Goal: Book appointment/travel/reservation

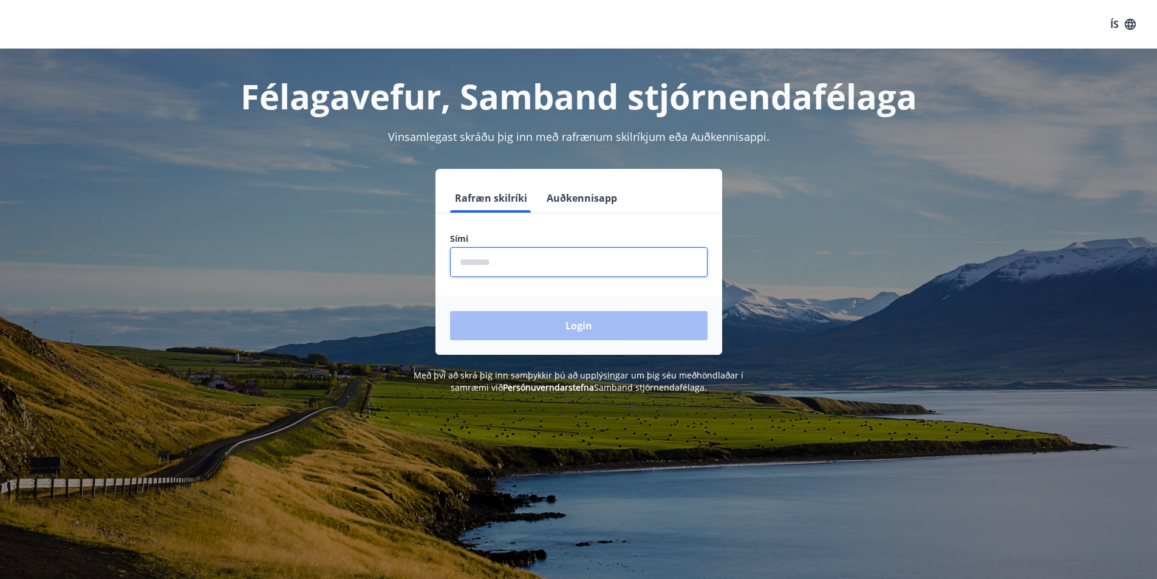
click at [519, 264] on input "phone" at bounding box center [579, 262] width 258 height 30
type input "********"
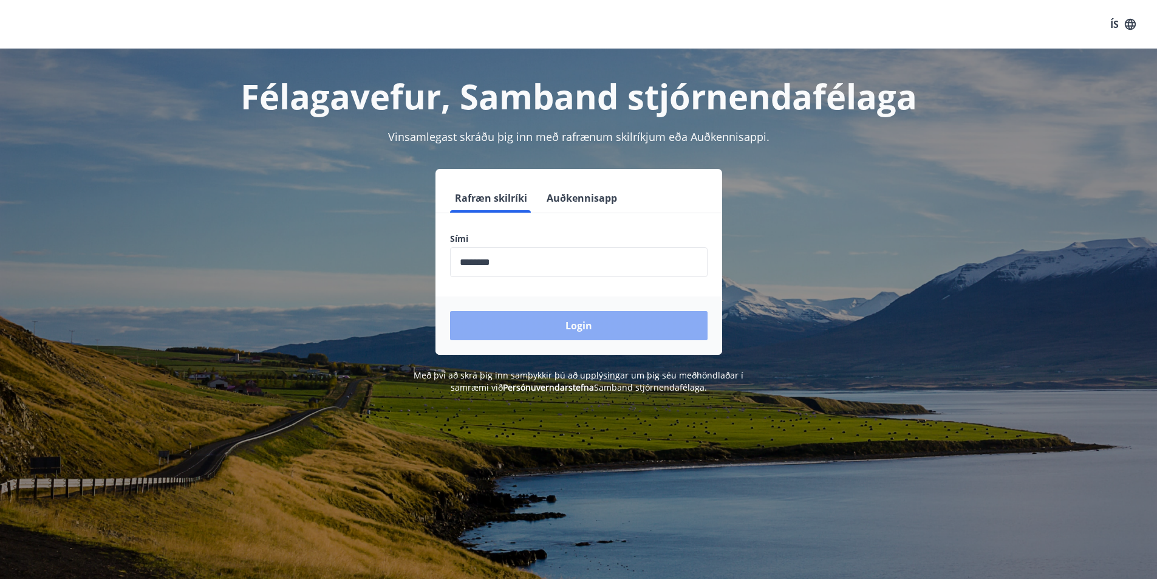
click at [578, 328] on button "Login" at bounding box center [579, 325] width 258 height 29
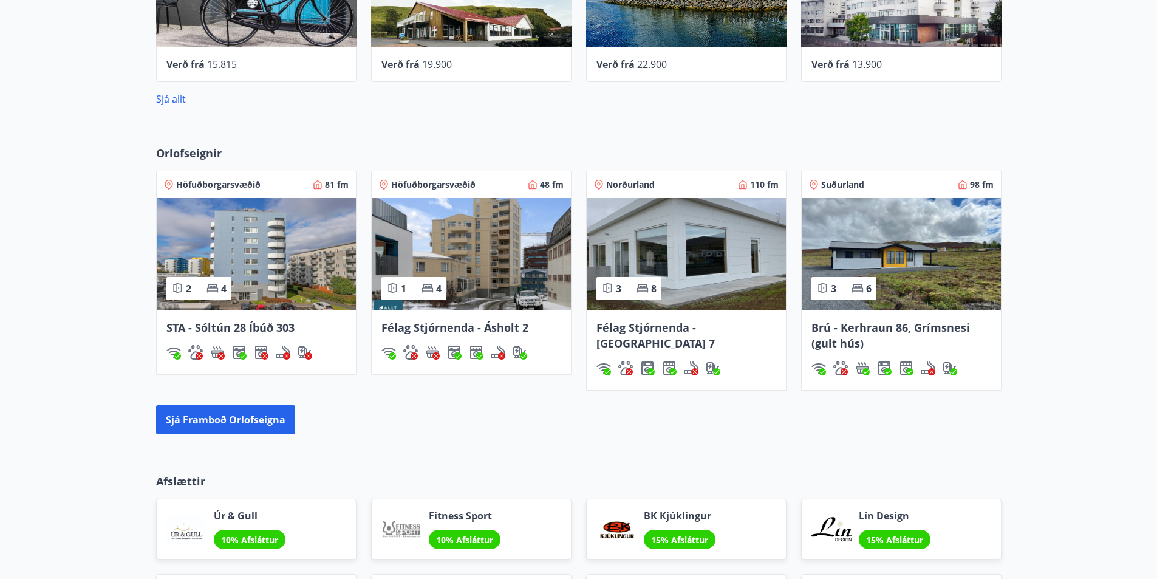
scroll to position [790, 0]
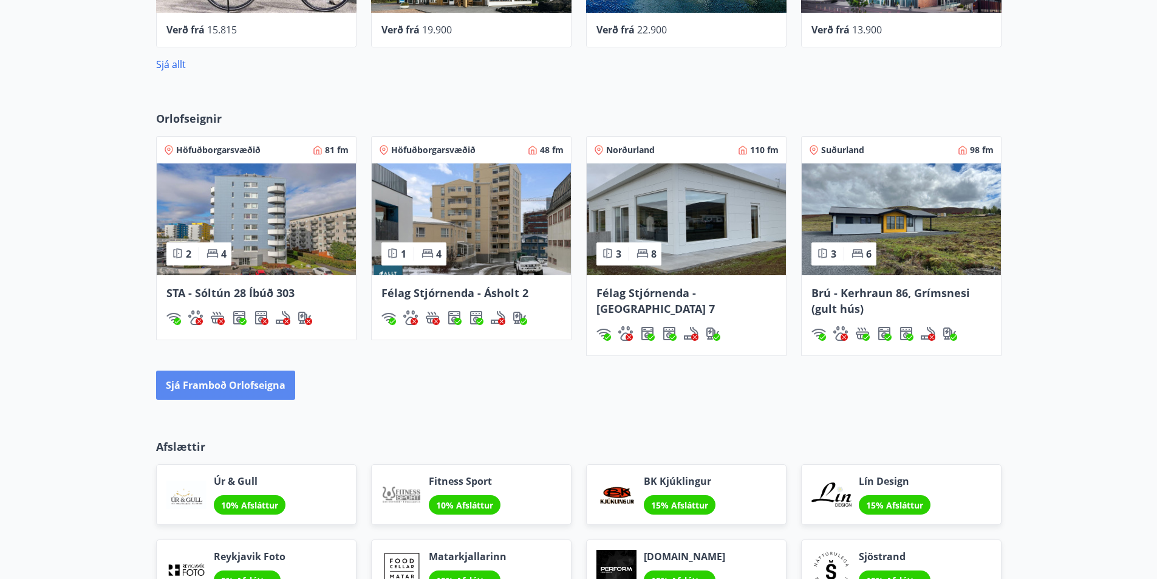
click at [265, 387] on button "Sjá framboð orlofseigna" at bounding box center [225, 385] width 139 height 29
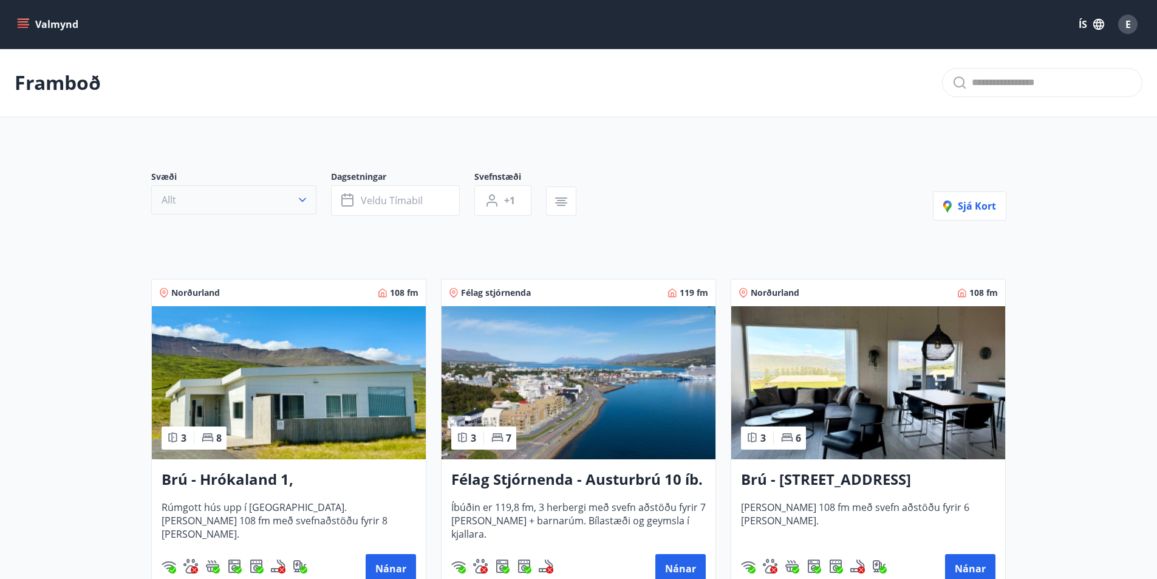
click at [305, 198] on icon "button" at bounding box center [302, 200] width 7 height 4
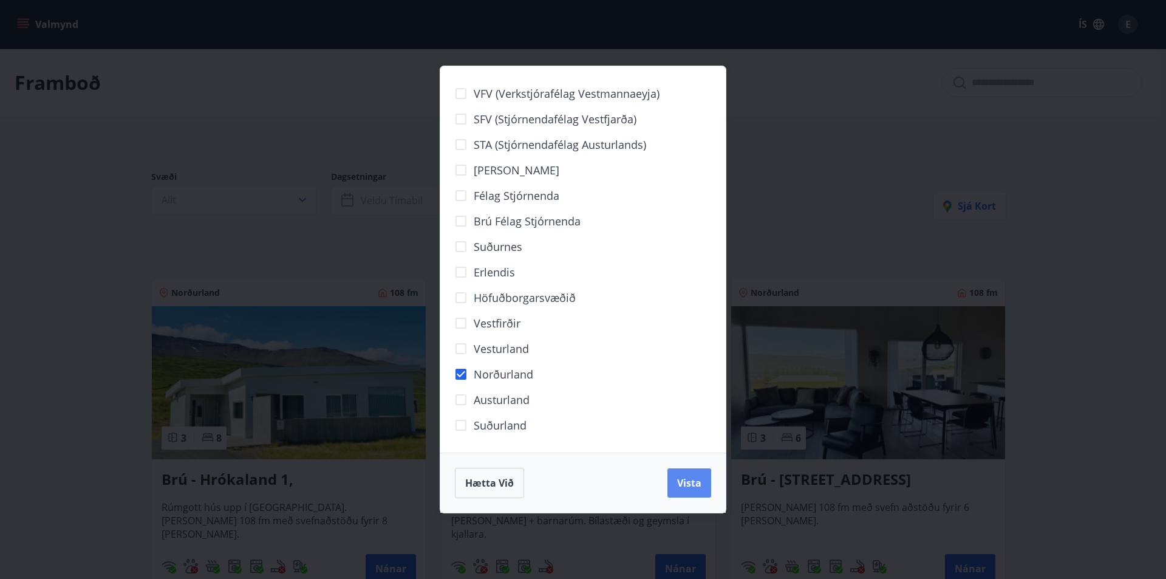
click at [687, 492] on button "Vista" at bounding box center [690, 482] width 44 height 29
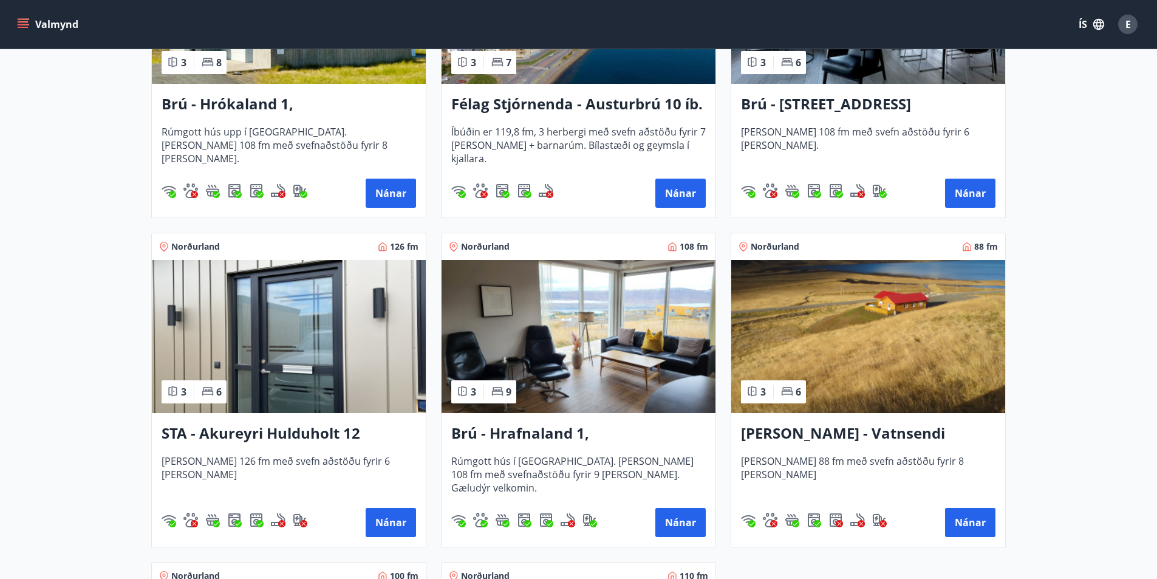
scroll to position [425, 0]
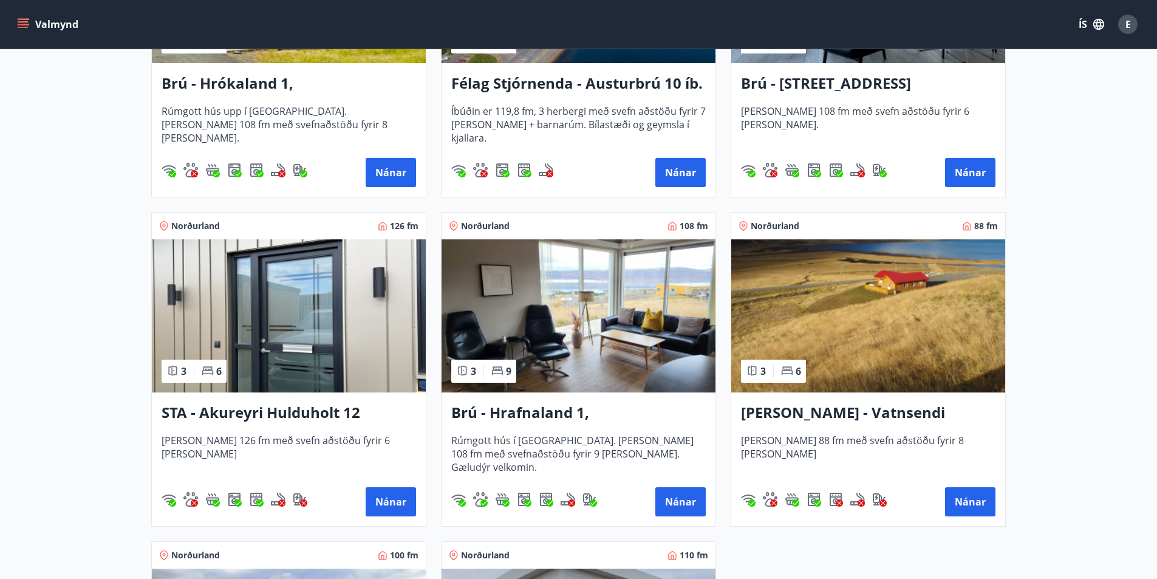
click at [581, 408] on h3 "Brú - Hrafnaland 1, Akureyri (gæludýr velkomin)" at bounding box center [578, 413] width 255 height 22
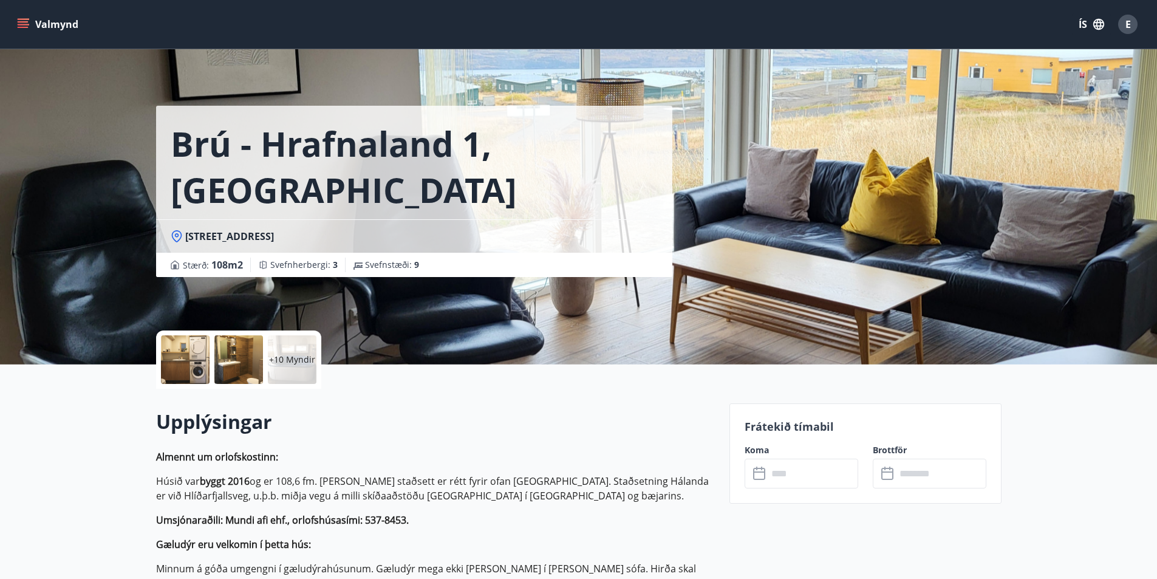
click at [298, 357] on p "+10 Myndir" at bounding box center [292, 360] width 46 height 12
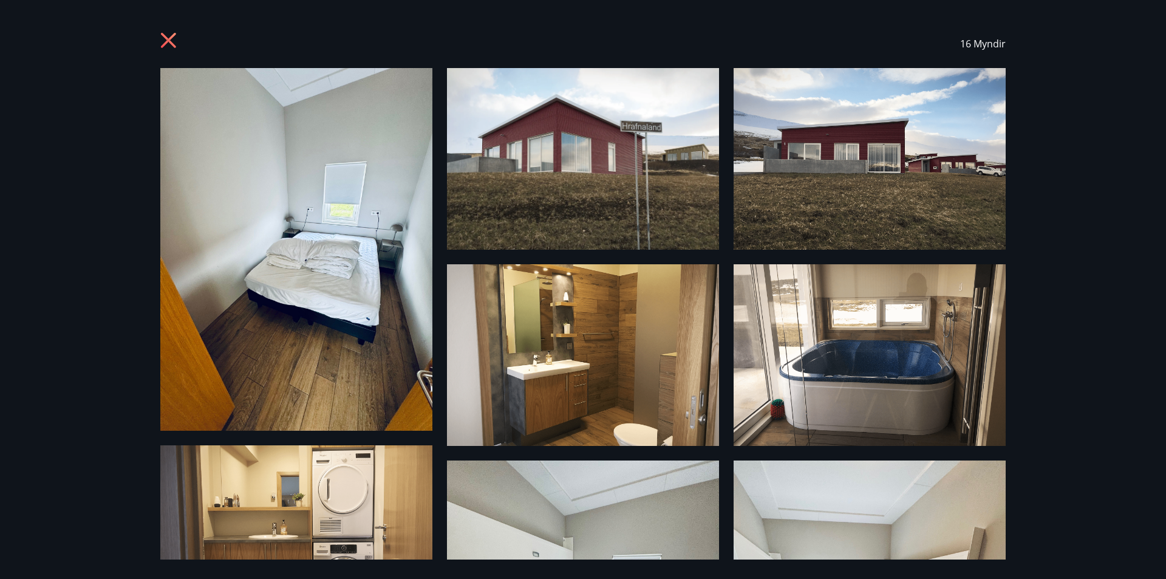
click at [165, 41] on icon at bounding box center [169, 41] width 19 height 19
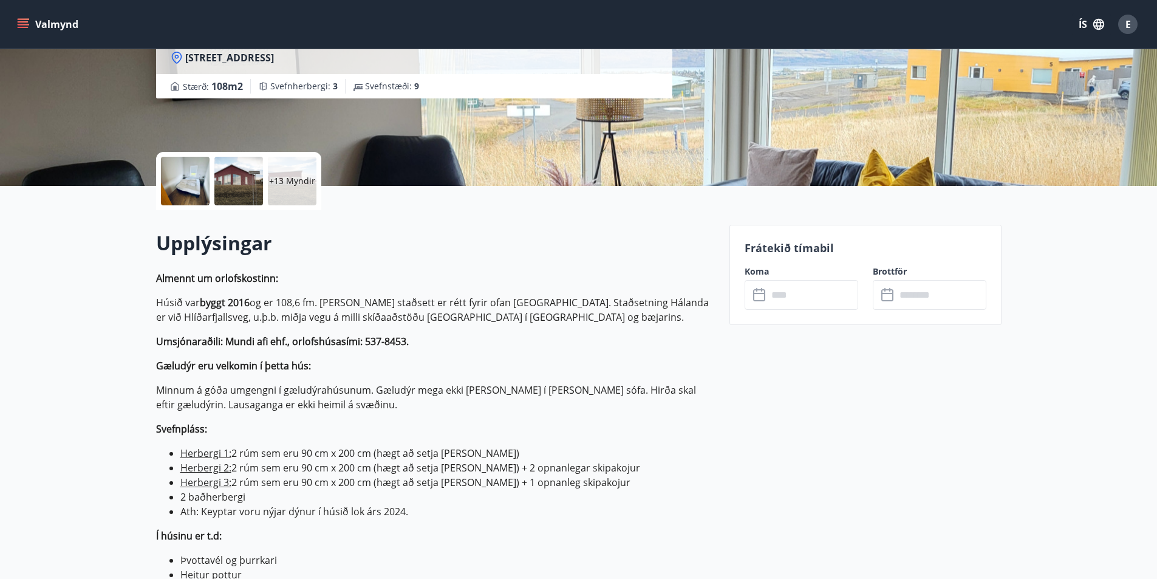
scroll to position [182, 0]
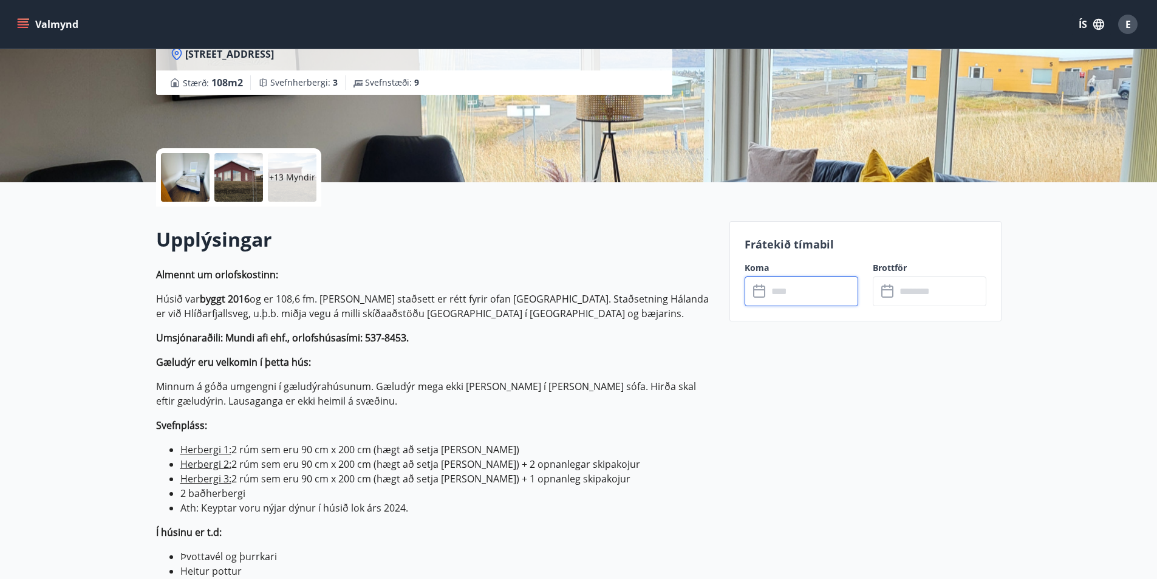
click at [779, 295] on input "text" at bounding box center [813, 291] width 91 height 30
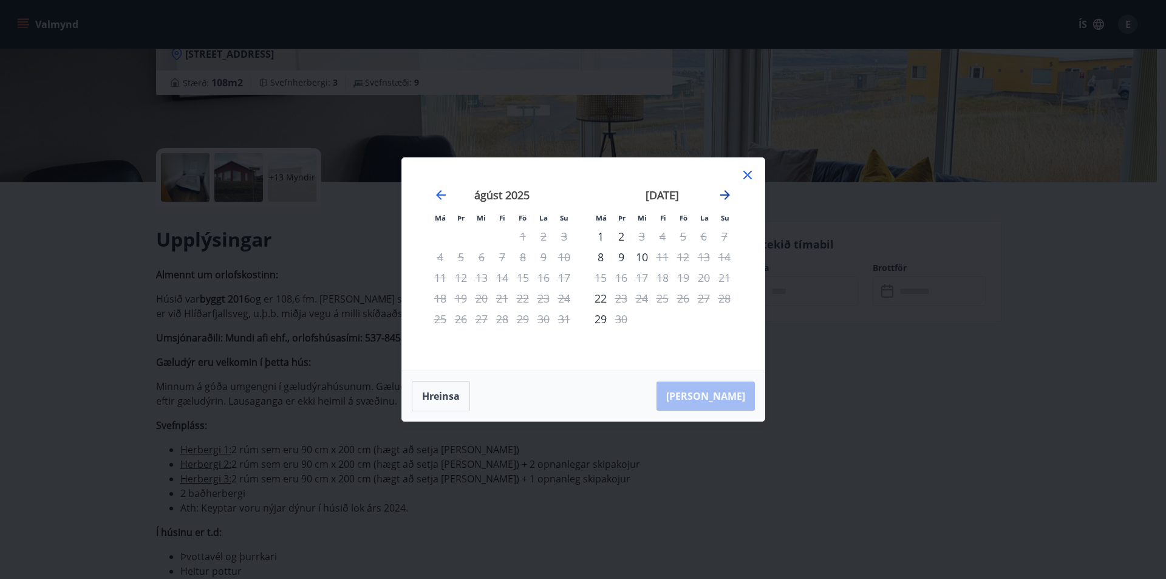
click at [728, 194] on icon "Move forward to switch to the next month." at bounding box center [725, 195] width 10 height 10
click at [748, 173] on icon at bounding box center [747, 175] width 15 height 15
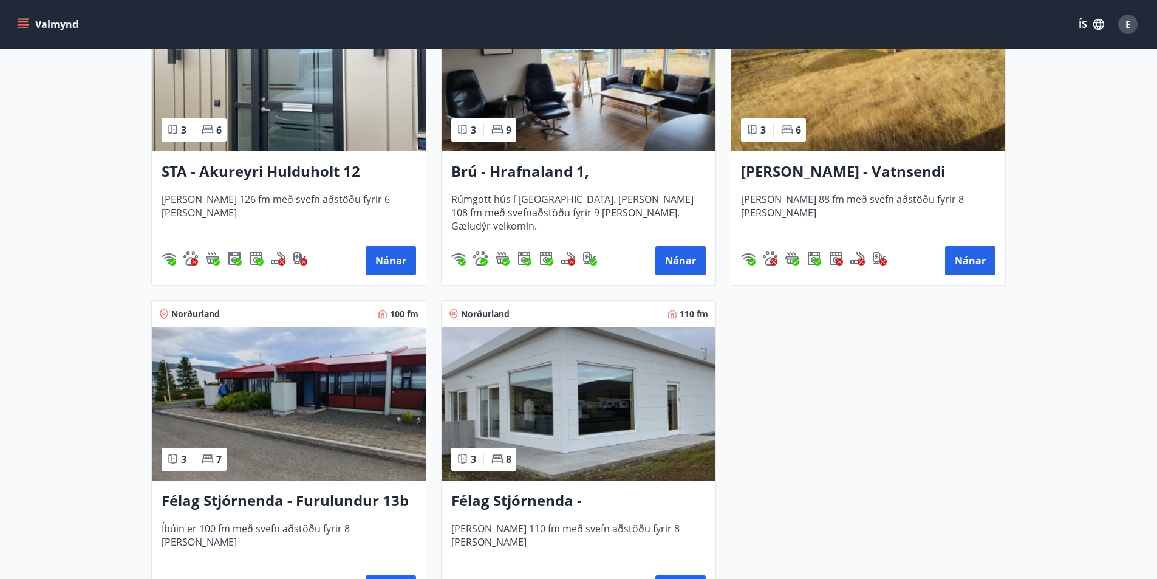
scroll to position [729, 0]
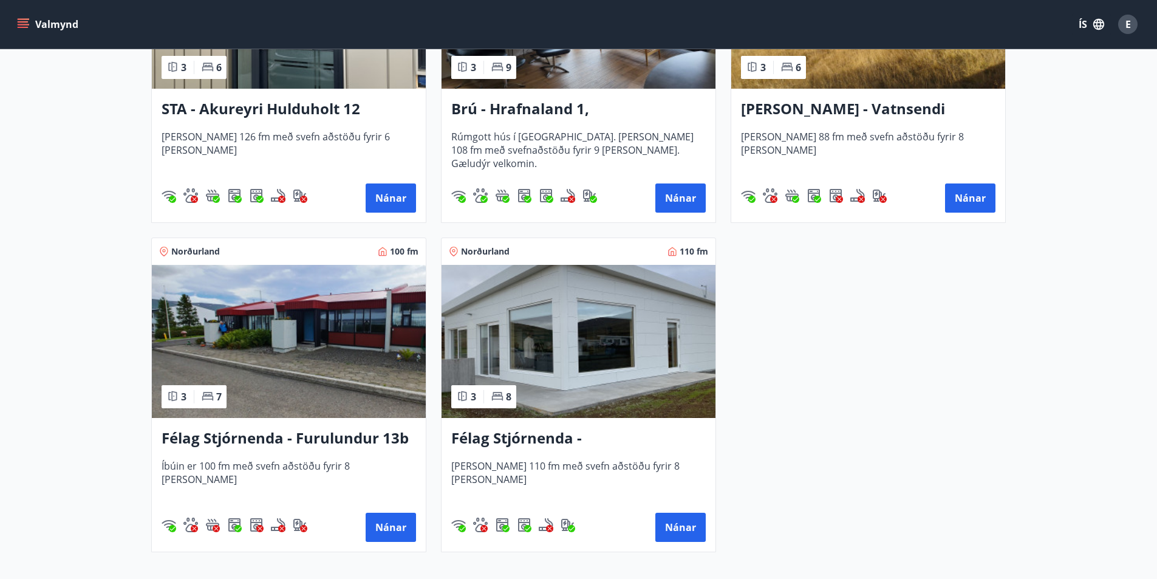
click at [604, 438] on h3 "Félag Stjórnenda - Hvassaland 7" at bounding box center [578, 439] width 255 height 22
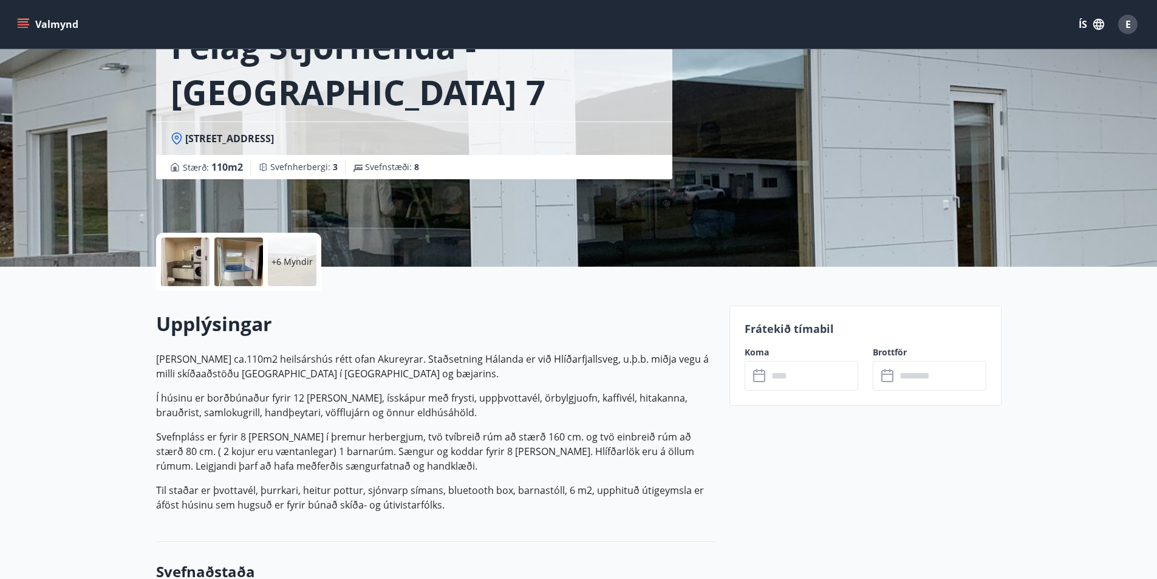
scroll to position [121, 0]
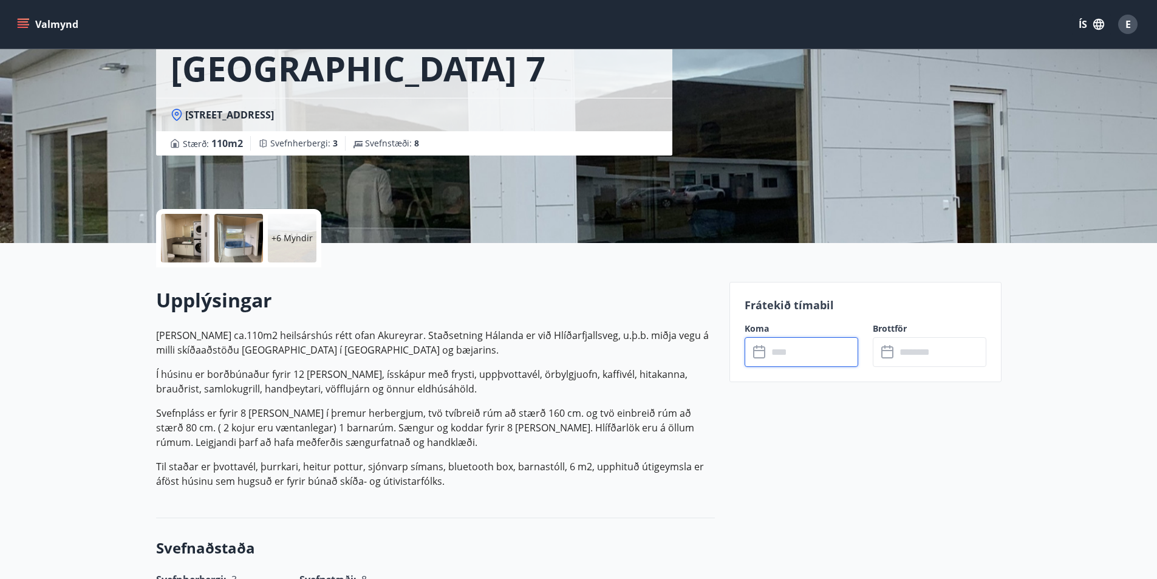
click at [813, 352] on input "text" at bounding box center [813, 352] width 91 height 30
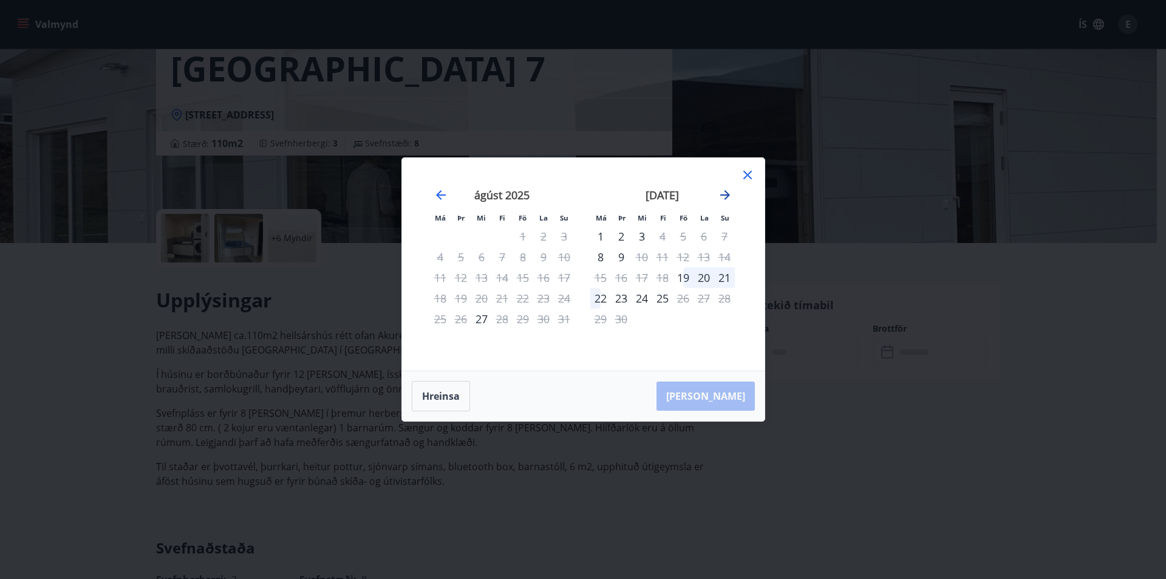
click at [719, 194] on icon "Move forward to switch to the next month." at bounding box center [725, 195] width 15 height 15
click at [744, 174] on icon at bounding box center [747, 175] width 15 height 15
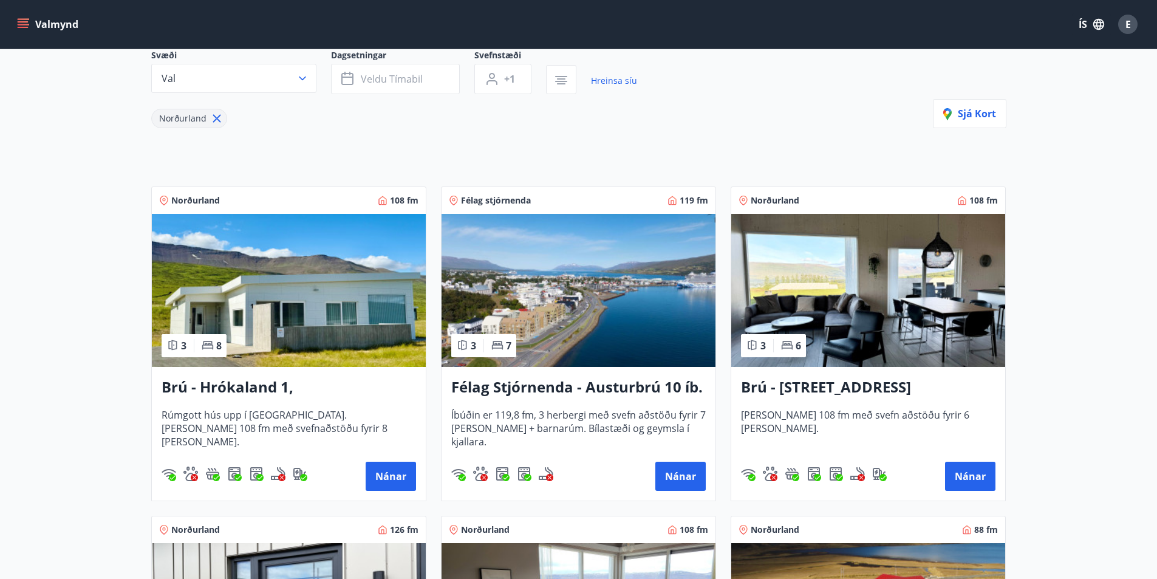
click at [289, 385] on h3 "Brú - Hrókaland 1, Akureyri" at bounding box center [289, 388] width 255 height 22
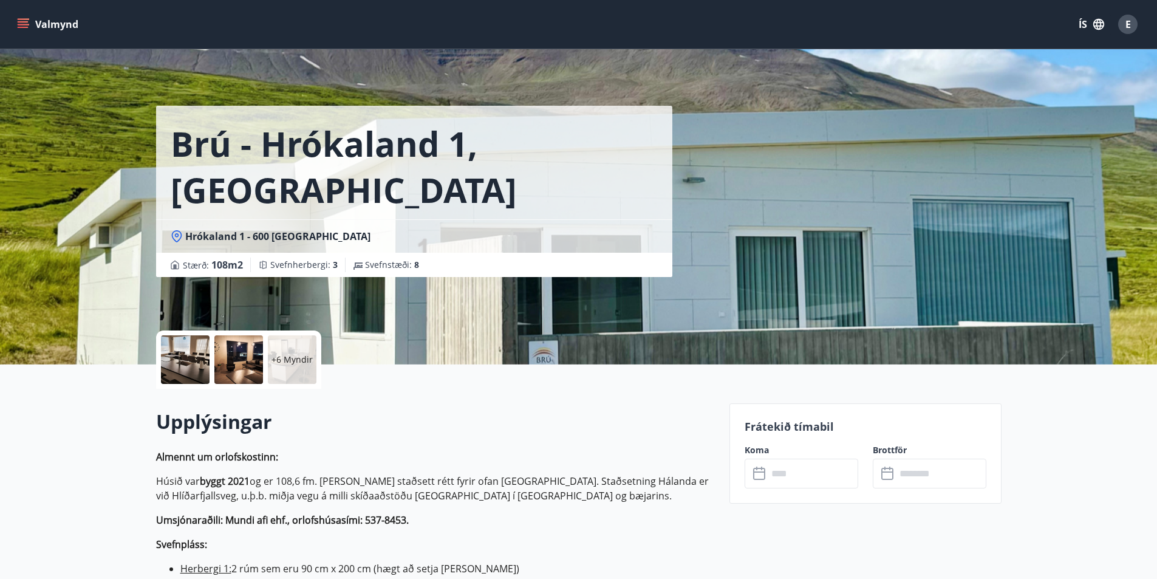
click at [775, 475] on input "text" at bounding box center [813, 474] width 91 height 30
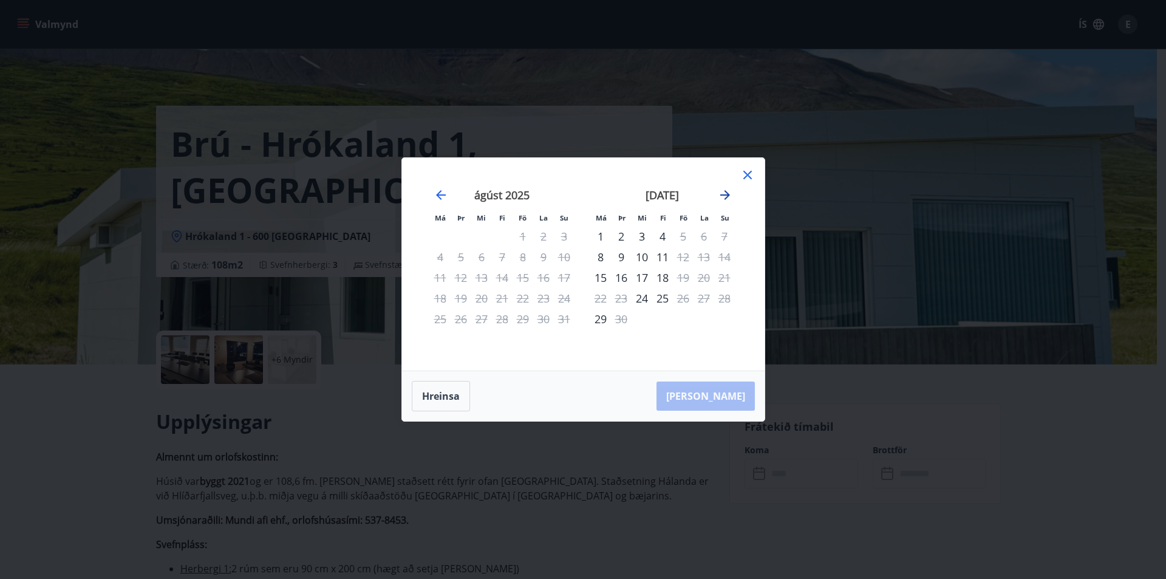
click at [729, 191] on icon "Move forward to switch to the next month." at bounding box center [725, 195] width 15 height 15
click at [749, 171] on icon at bounding box center [747, 175] width 15 height 15
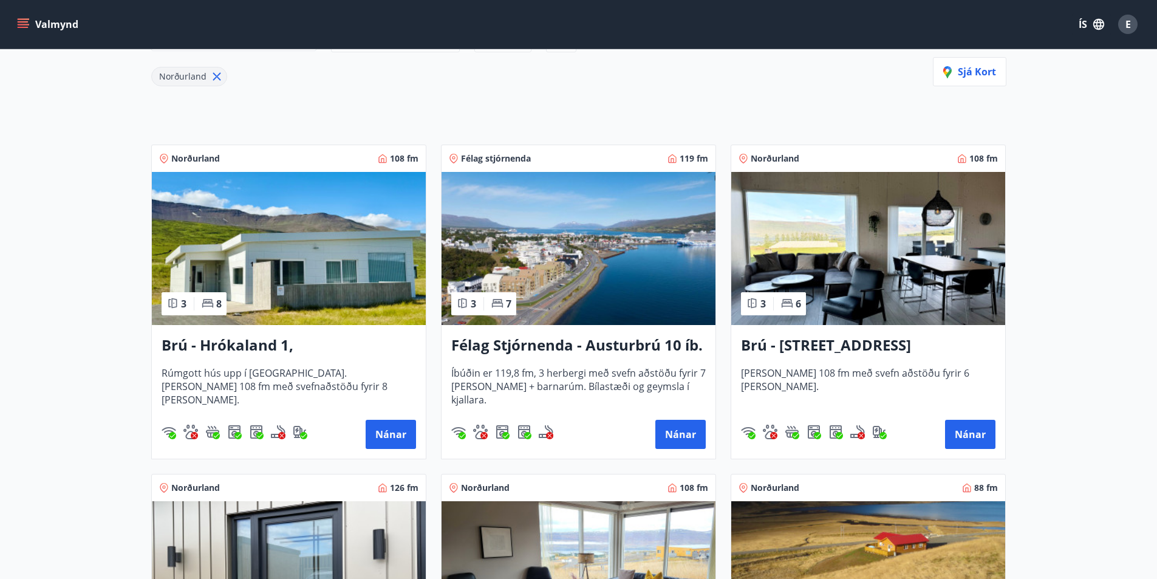
scroll to position [184, 0]
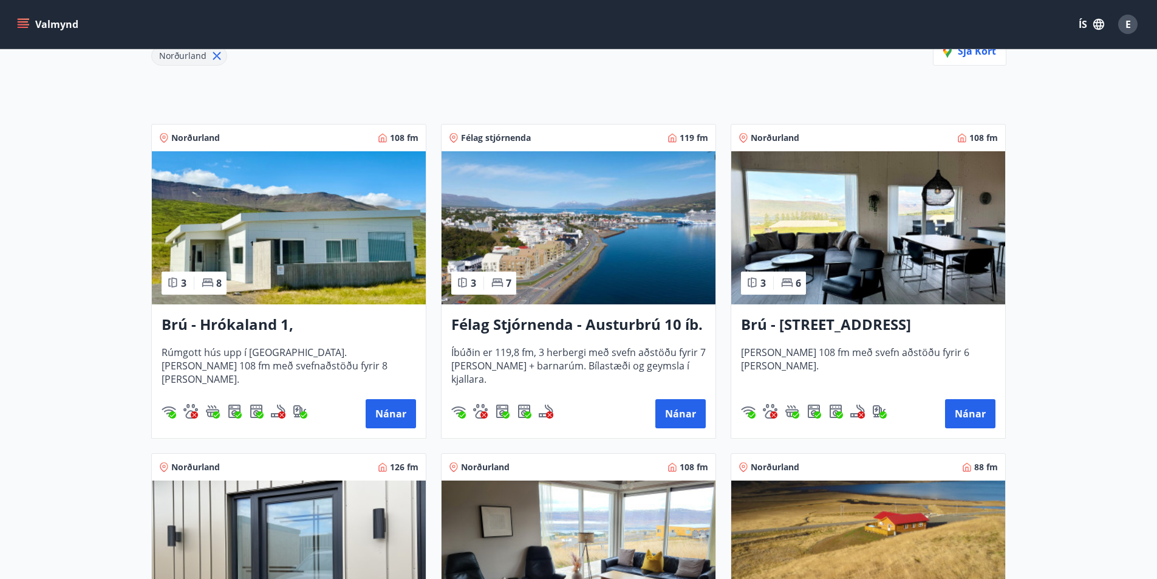
click at [867, 321] on h3 "Brú - Hyrnuland 14, Akureyri" at bounding box center [868, 325] width 255 height 22
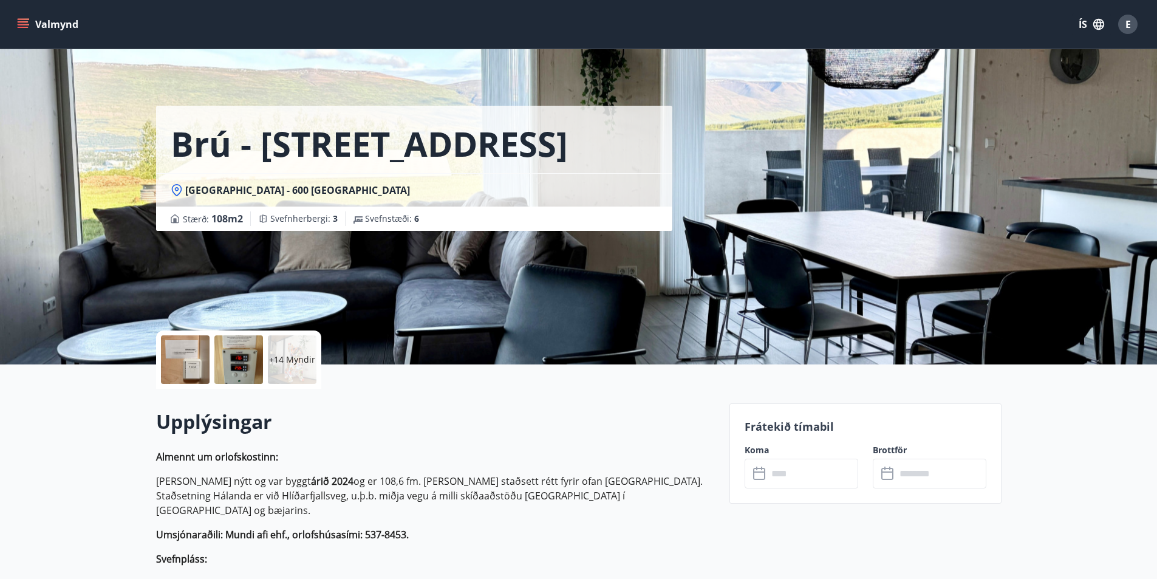
click at [785, 477] on input "text" at bounding box center [813, 474] width 91 height 30
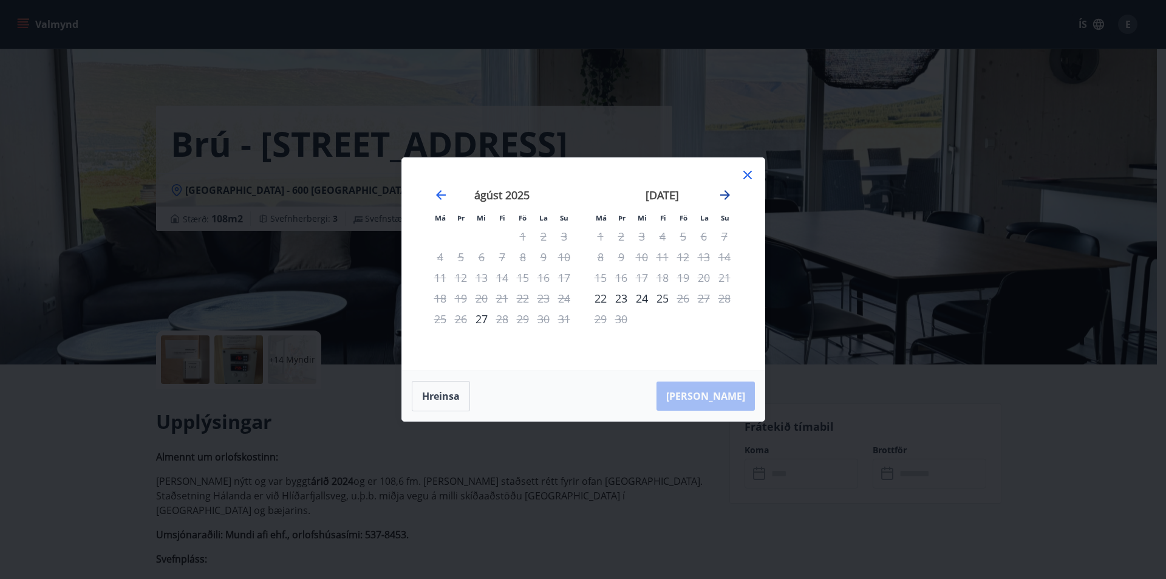
click at [729, 196] on icon "Move forward to switch to the next month." at bounding box center [725, 195] width 10 height 10
click at [725, 202] on icon "Move forward to switch to the next month." at bounding box center [725, 195] width 15 height 15
click at [746, 170] on icon at bounding box center [747, 175] width 15 height 15
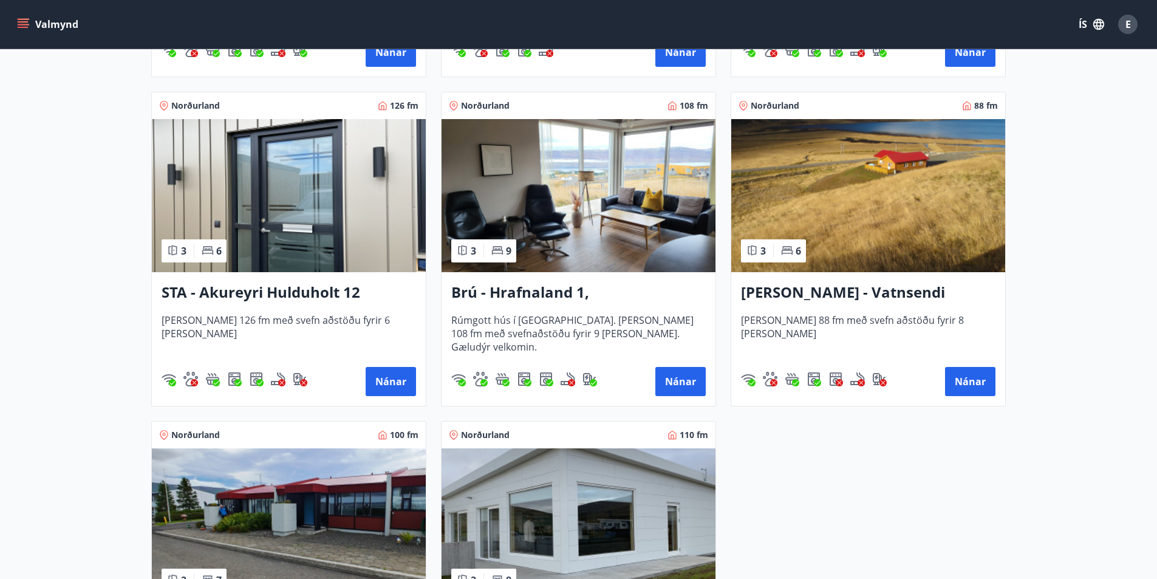
scroll to position [547, 0]
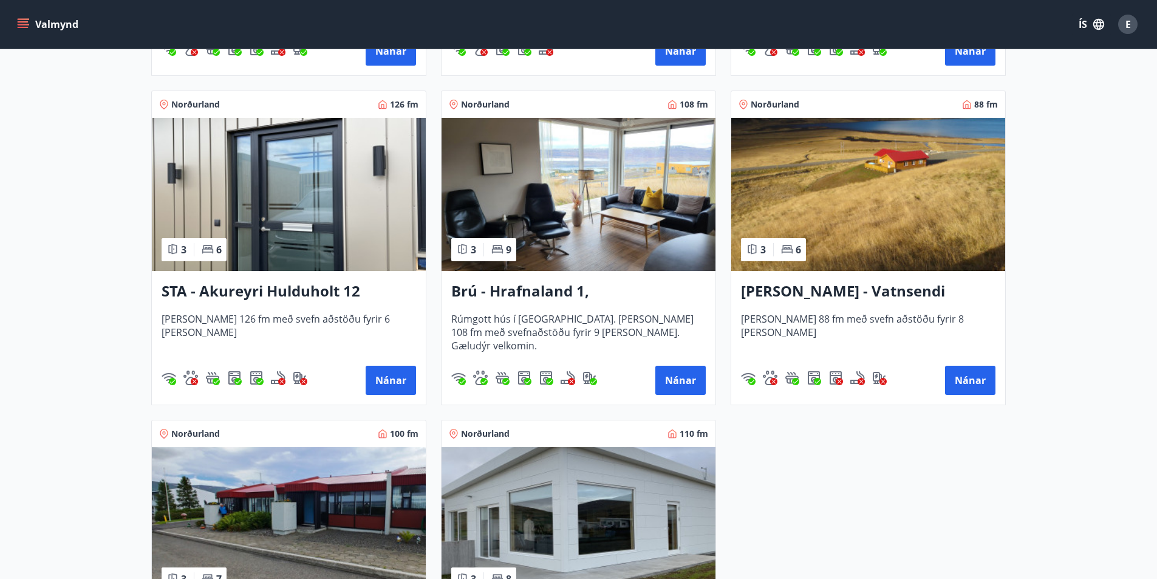
click at [275, 290] on h3 "STA - Akureyri Hulduholt 12" at bounding box center [289, 292] width 255 height 22
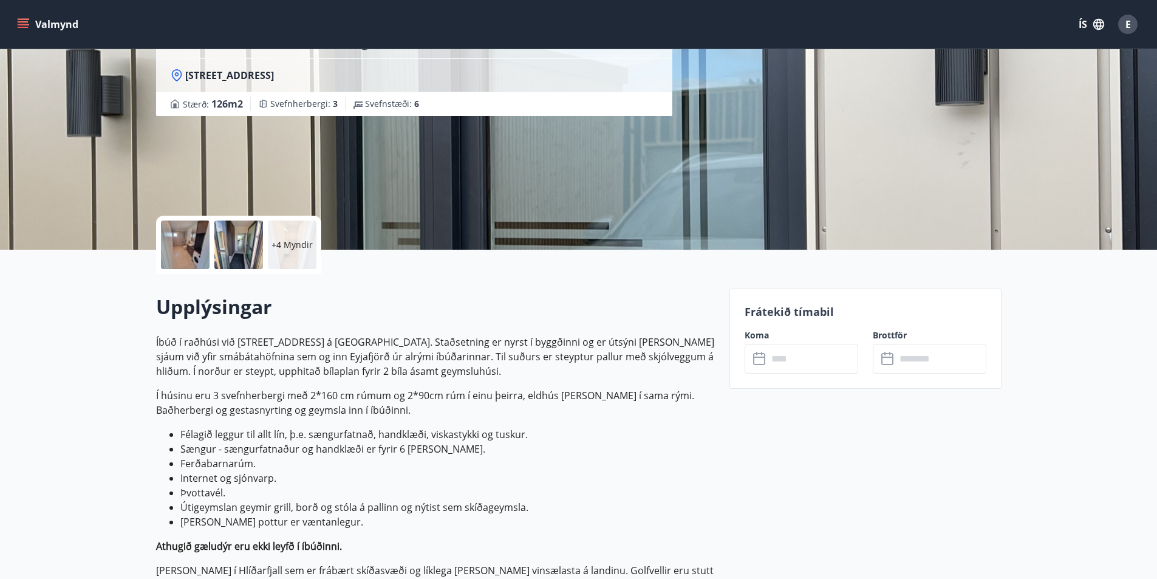
scroll to position [182, 0]
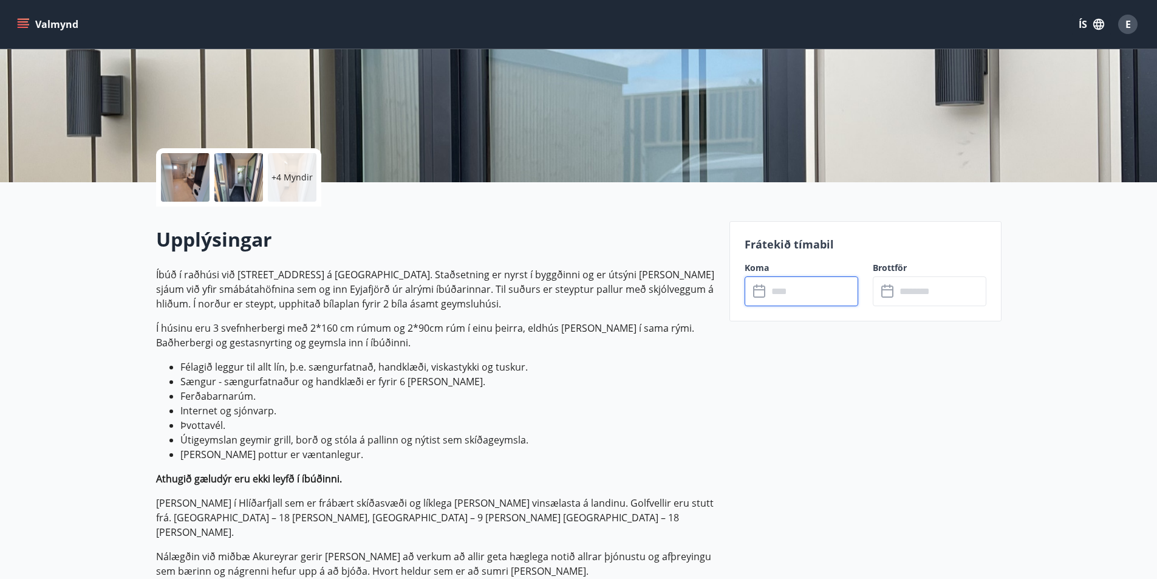
click at [769, 290] on input "text" at bounding box center [813, 291] width 91 height 30
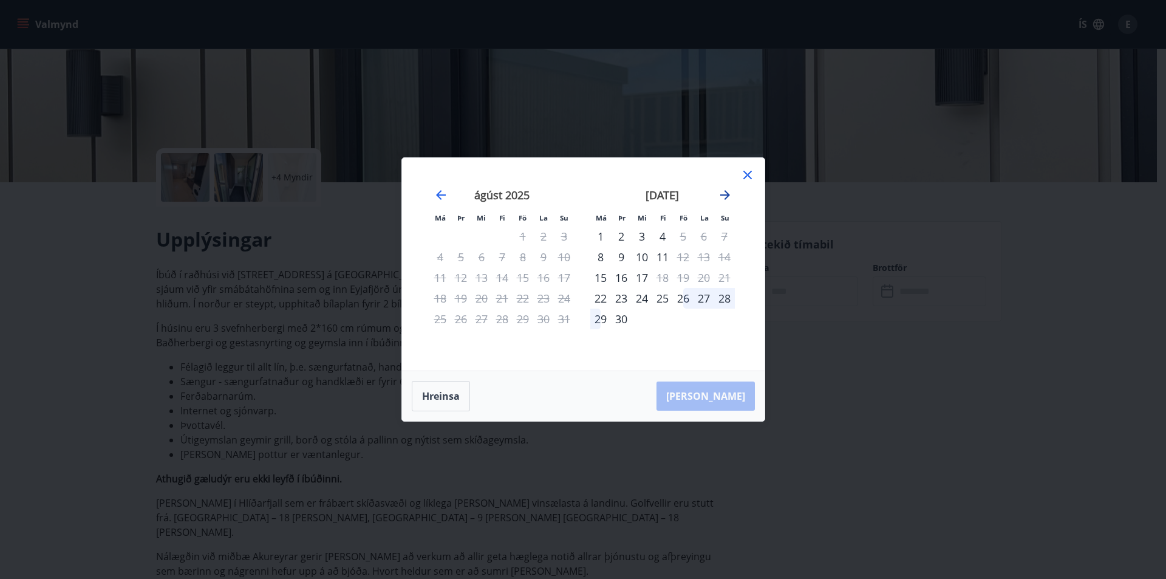
click at [722, 196] on icon "Move forward to switch to the next month." at bounding box center [725, 195] width 10 height 10
click at [752, 175] on icon at bounding box center [747, 175] width 15 height 15
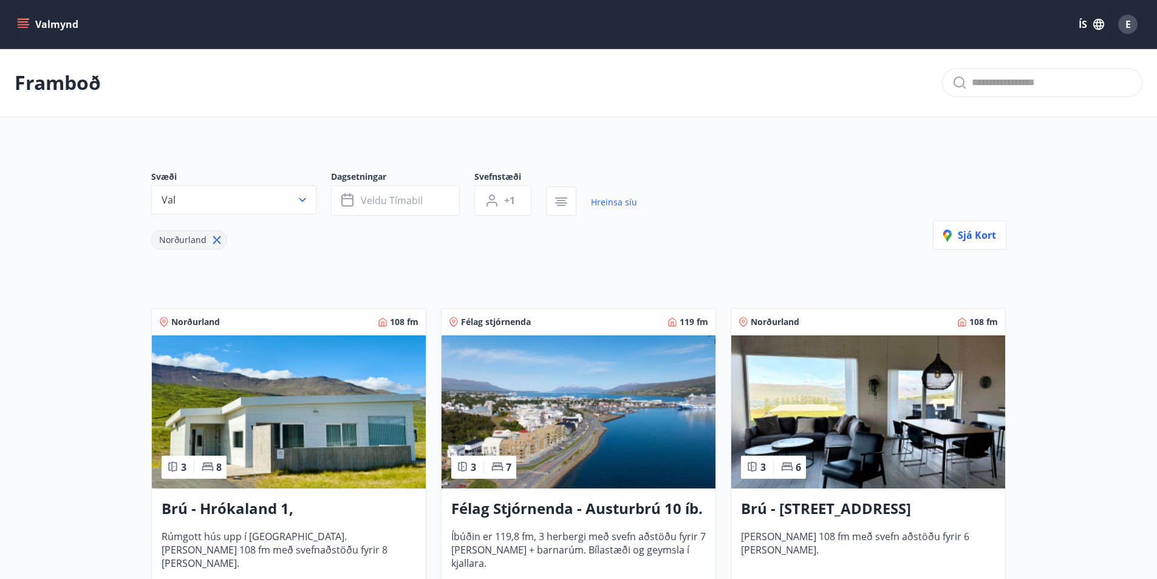
click at [586, 506] on h3 "Félag Stjórnenda - Austurbrú 10 íb. 201" at bounding box center [578, 509] width 255 height 22
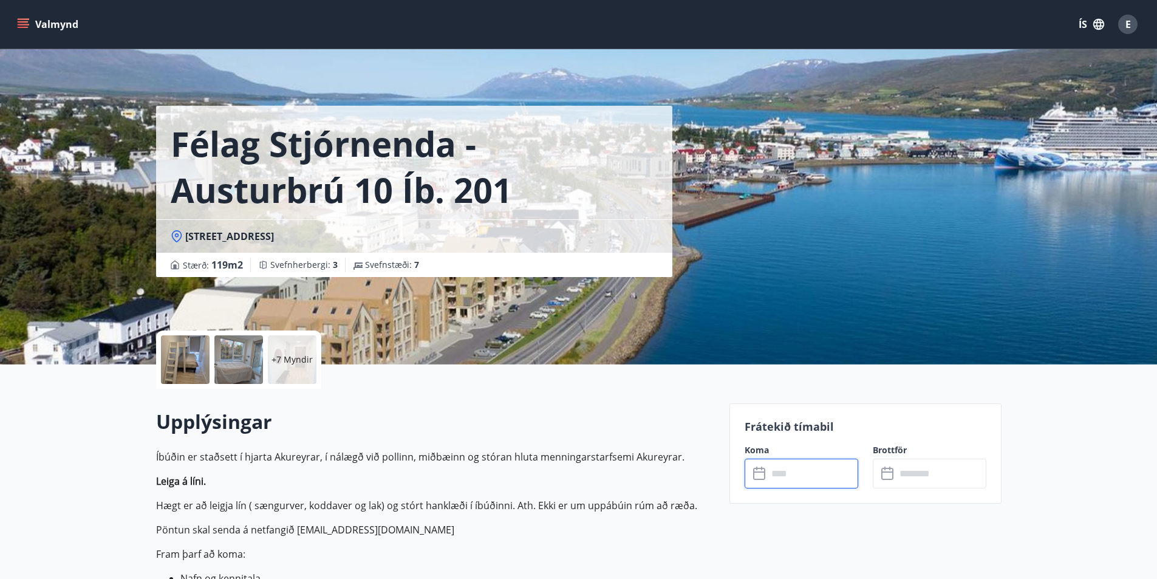
click at [809, 480] on input "text" at bounding box center [813, 474] width 91 height 30
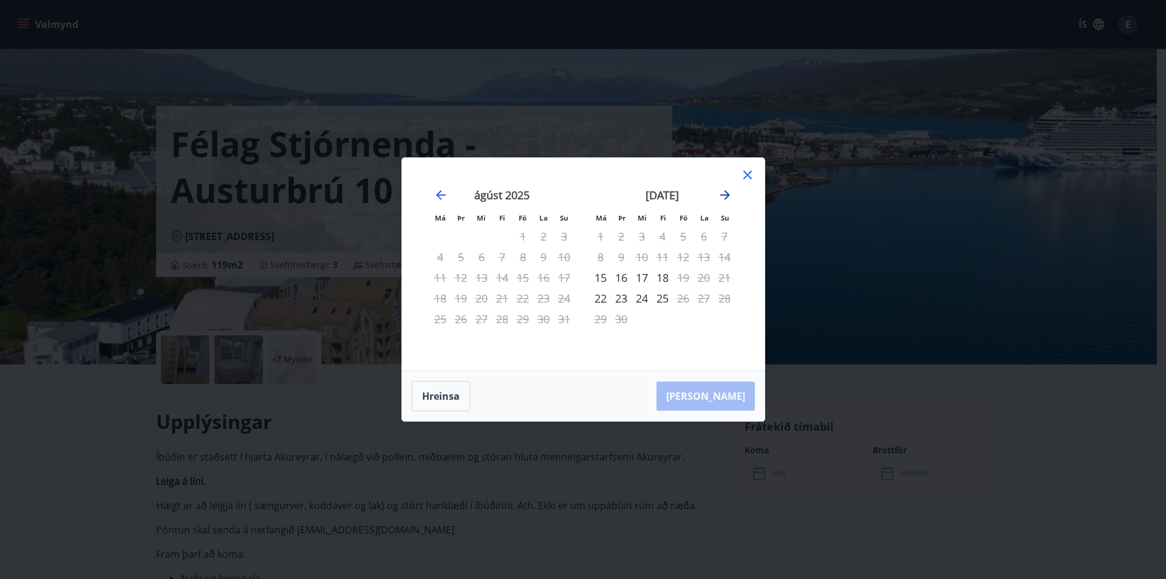
click at [722, 197] on icon "Move forward to switch to the next month." at bounding box center [725, 195] width 15 height 15
click at [722, 194] on icon "Move forward to switch to the next month." at bounding box center [725, 195] width 15 height 15
click at [748, 174] on icon at bounding box center [748, 175] width 9 height 9
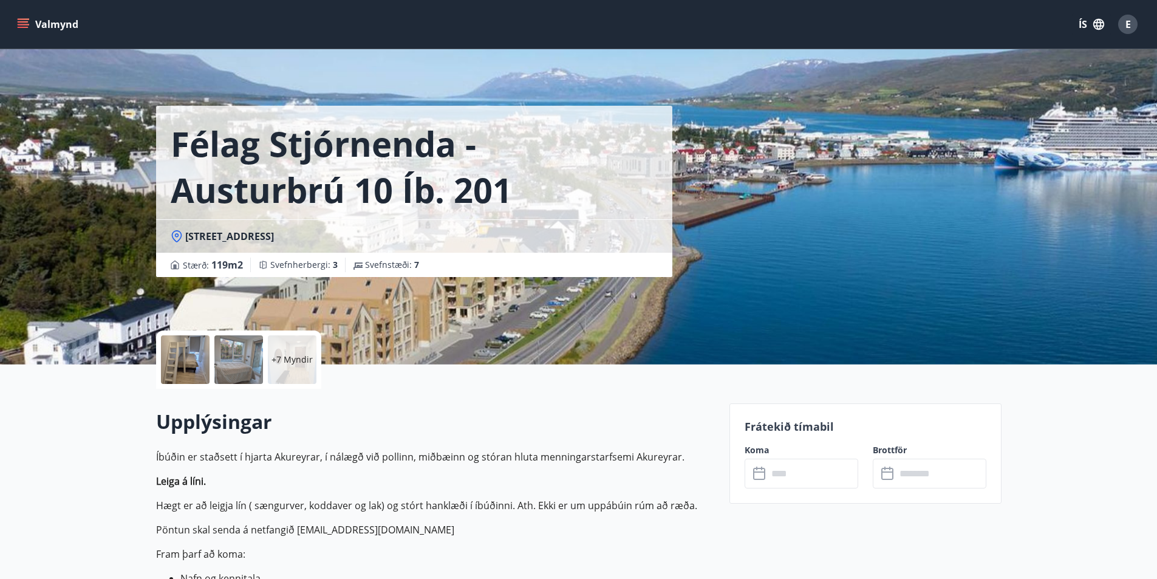
click at [298, 358] on p "+7 Myndir" at bounding box center [292, 360] width 41 height 12
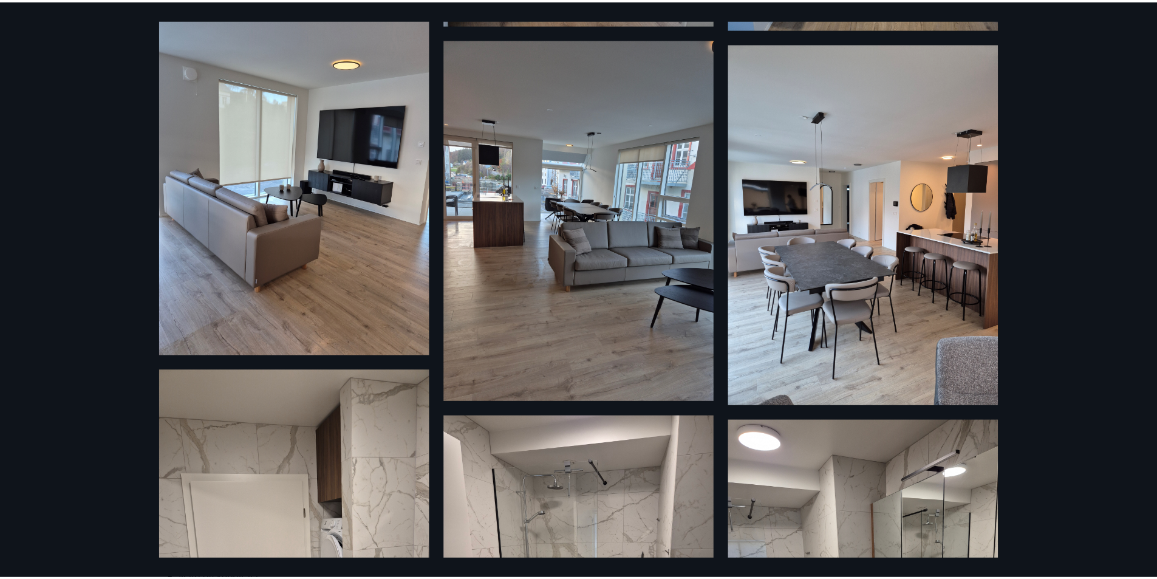
scroll to position [726, 0]
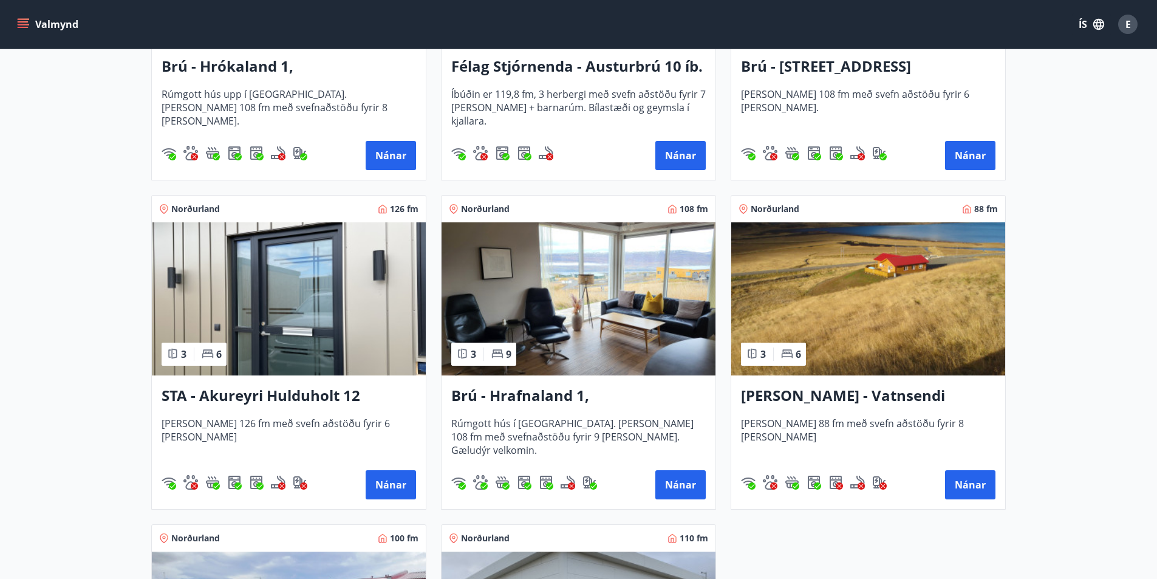
scroll to position [437, 0]
